Goal: Navigation & Orientation: Find specific page/section

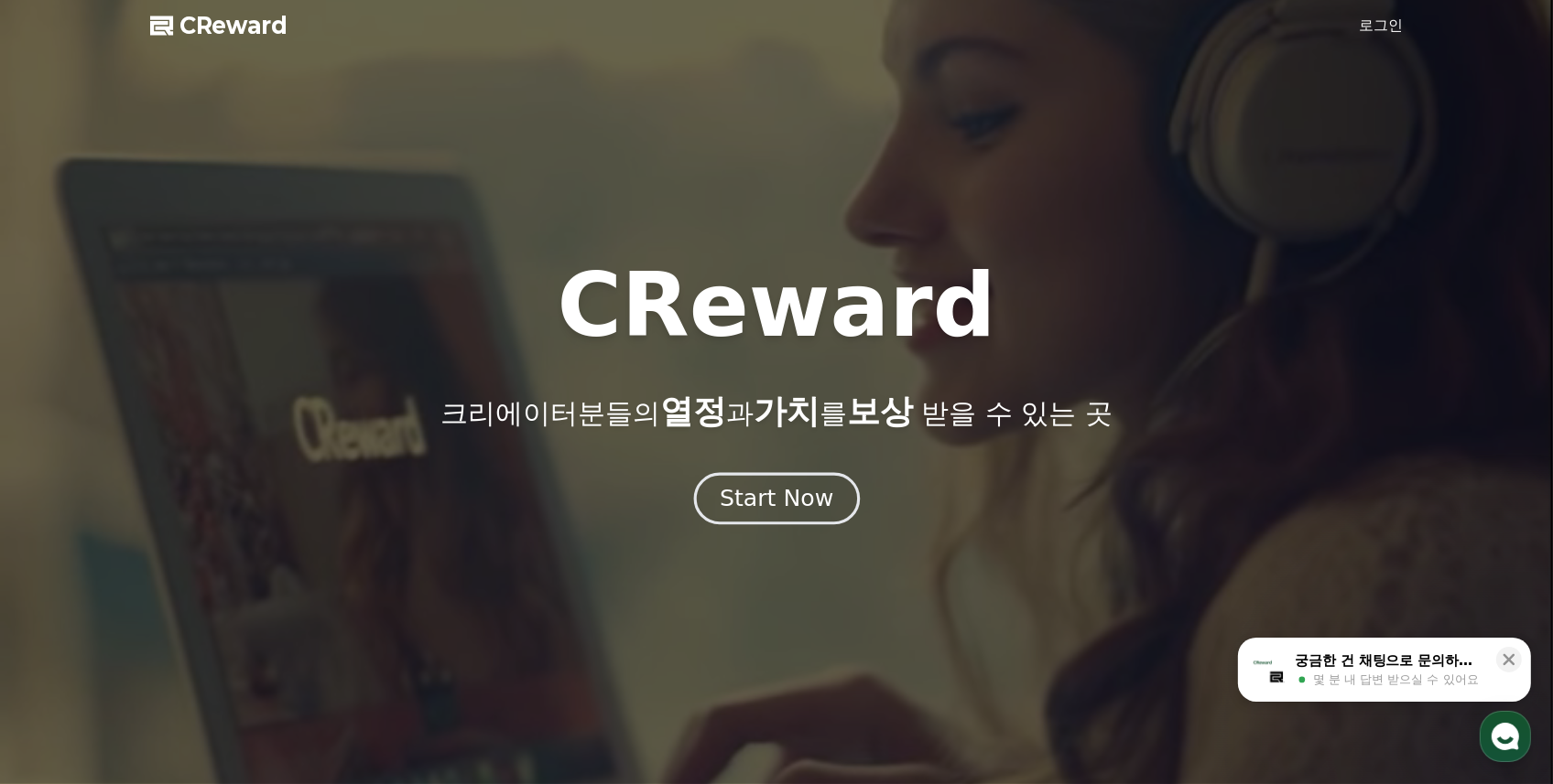
click at [791, 507] on div "Start Now" at bounding box center [776, 499] width 114 height 31
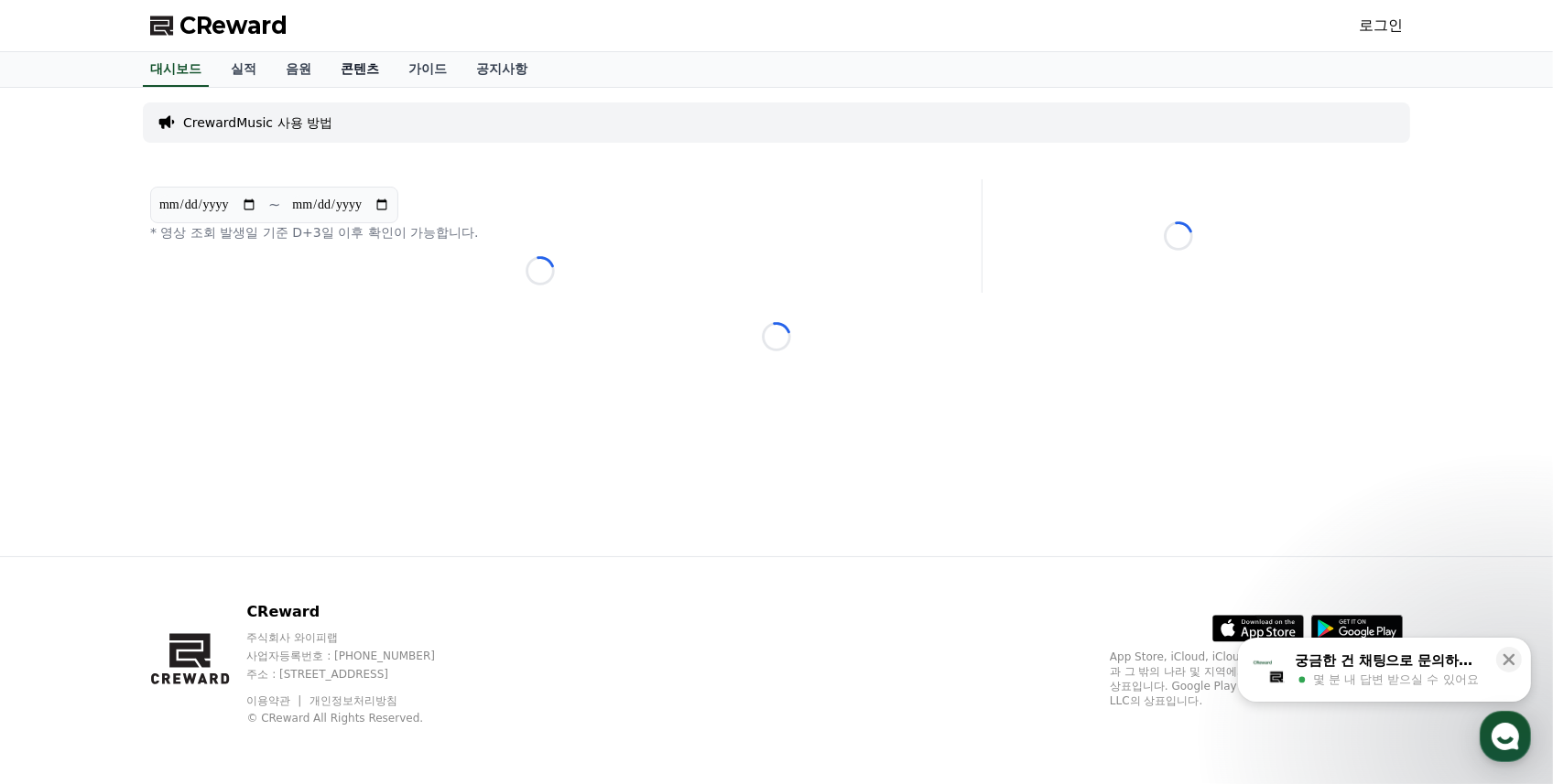
click at [367, 74] on link "콘텐츠" at bounding box center [359, 69] width 68 height 34
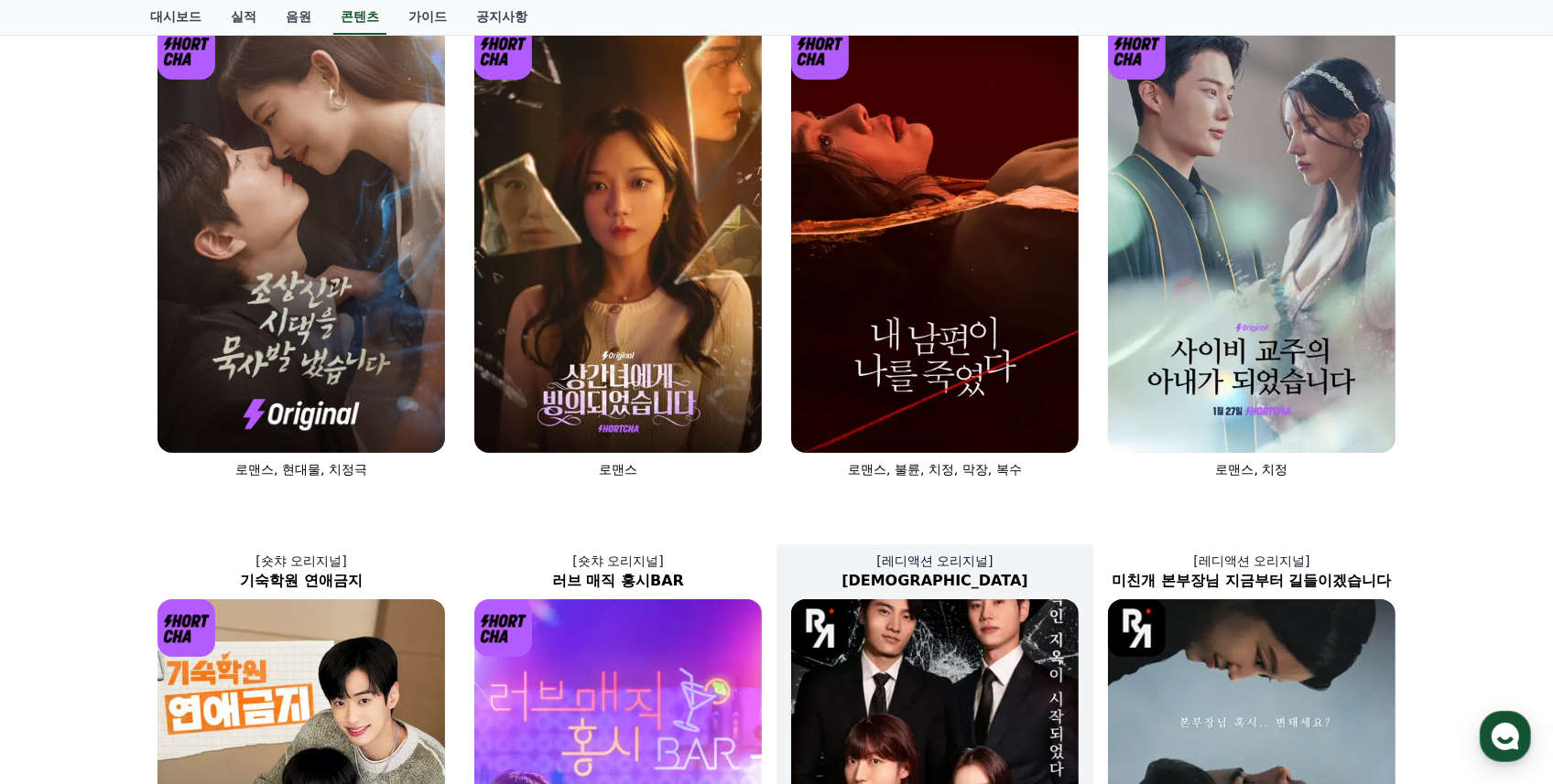
scroll to position [66, 0]
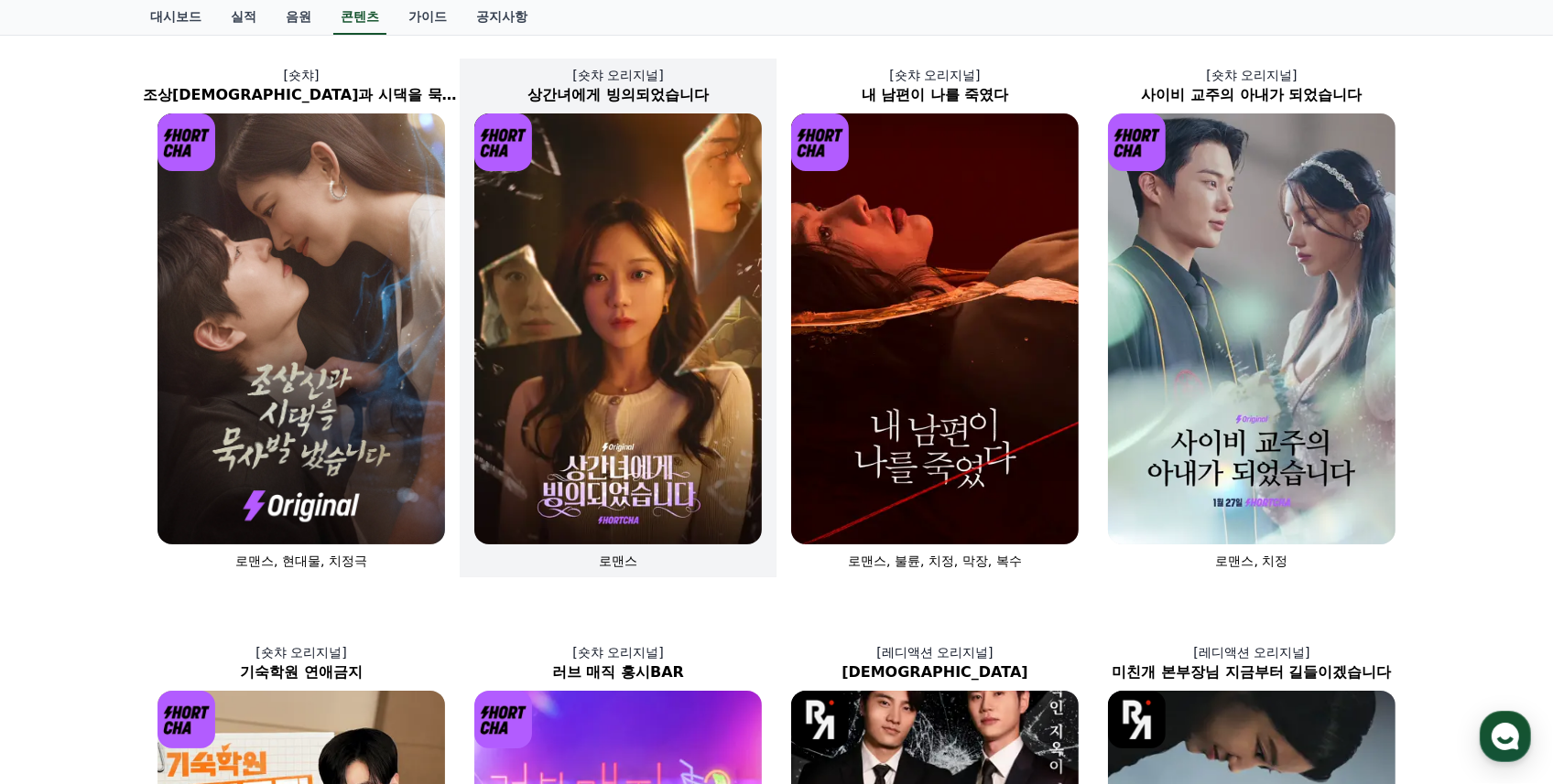
click at [649, 405] on img at bounding box center [617, 329] width 288 height 431
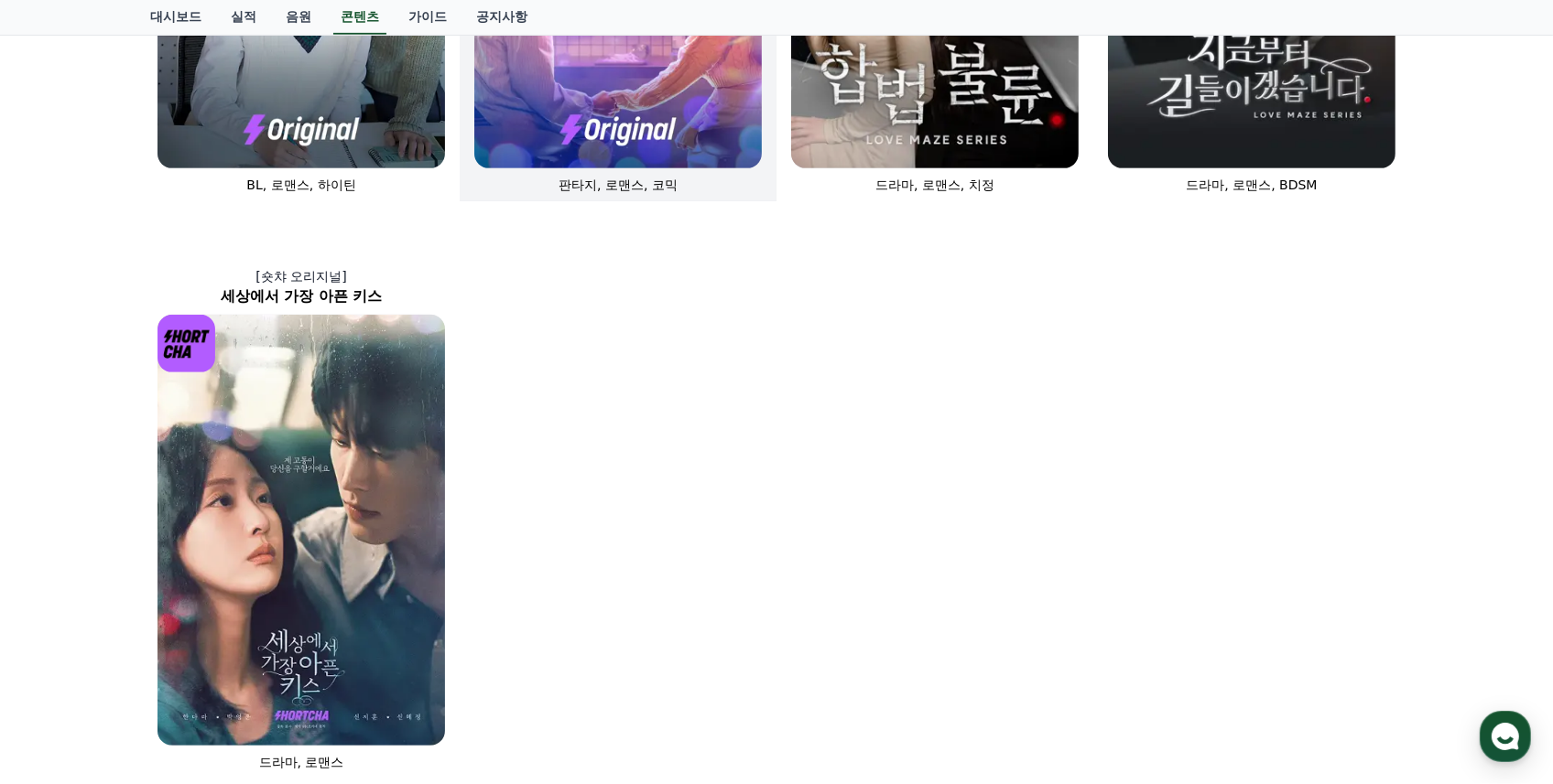
scroll to position [1164, 0]
